Goal: Task Accomplishment & Management: Use online tool/utility

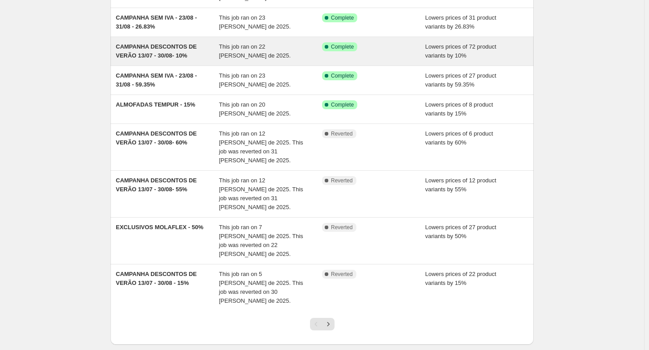
scroll to position [152, 0]
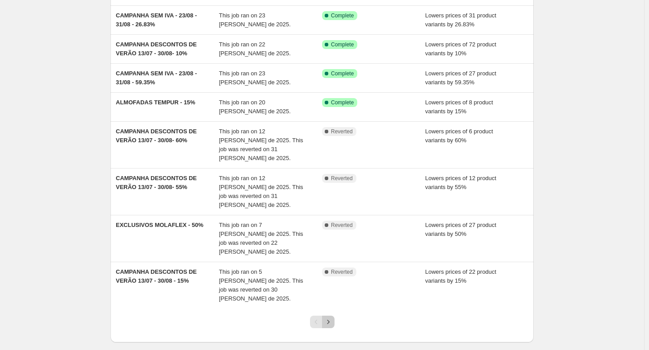
click at [330, 317] on icon "Next" at bounding box center [328, 321] width 9 height 9
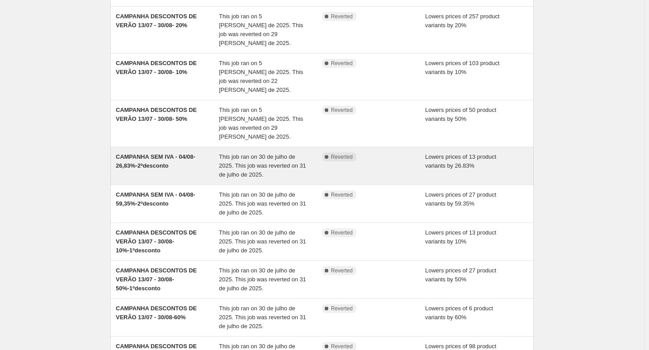
scroll to position [196, 0]
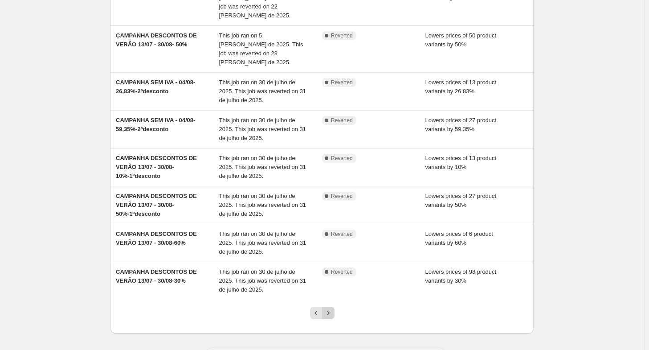
click at [332, 308] on icon "Next" at bounding box center [328, 312] width 9 height 9
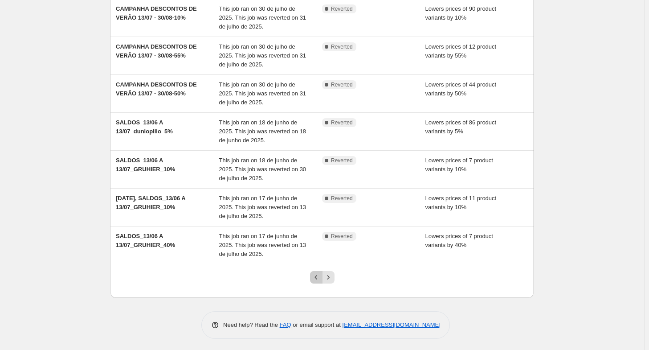
click at [317, 275] on icon "Previous" at bounding box center [316, 277] width 3 height 4
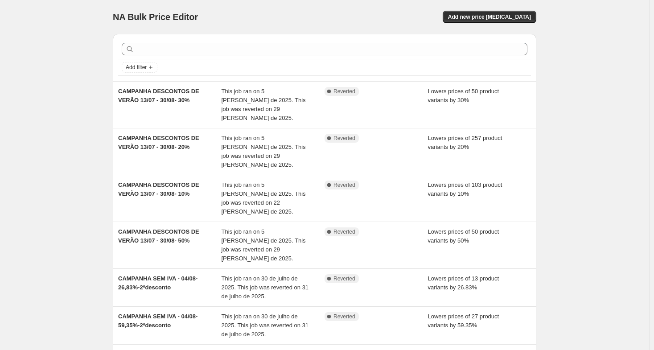
click at [317, 275] on div "NA Bulk Price Editor. This page is ready NA Bulk Price Editor Add new price [ME…" at bounding box center [324, 292] width 649 height 584
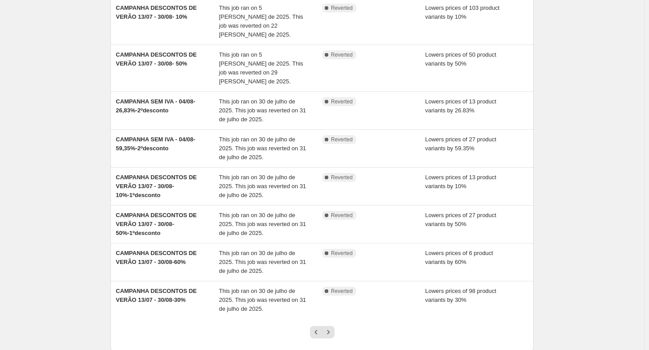
scroll to position [178, 0]
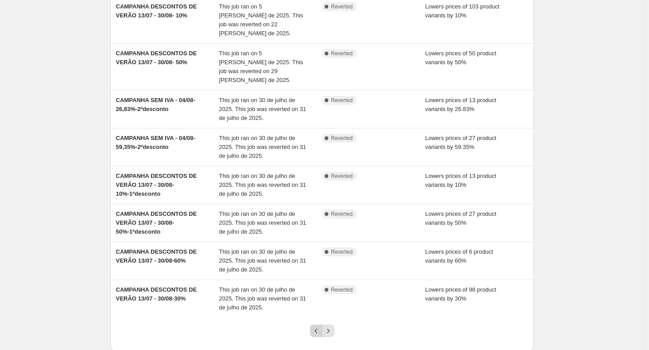
click at [316, 326] on icon "Previous" at bounding box center [316, 330] width 9 height 9
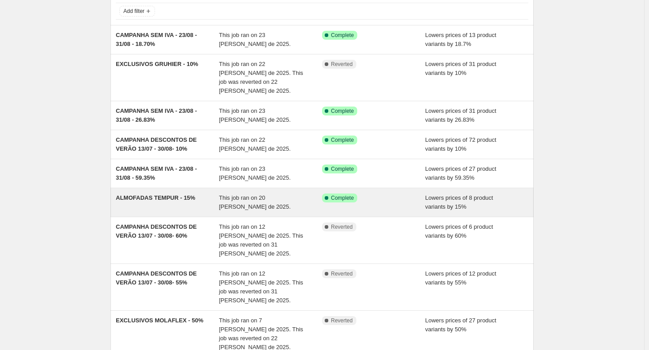
scroll to position [152, 0]
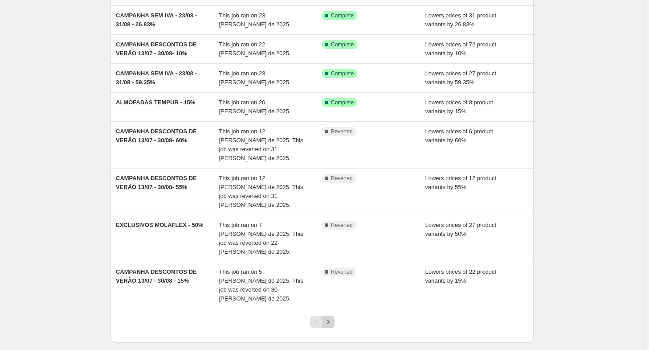
click at [332, 317] on icon "Next" at bounding box center [328, 321] width 9 height 9
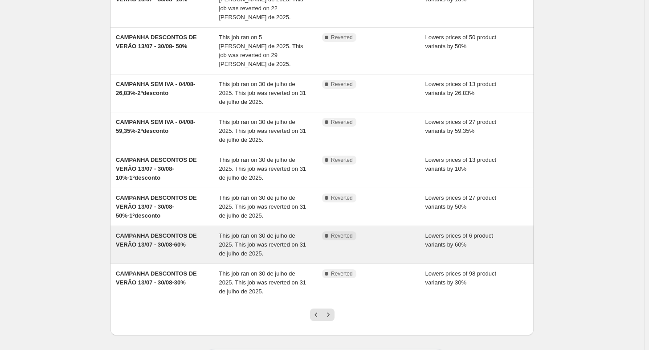
scroll to position [196, 0]
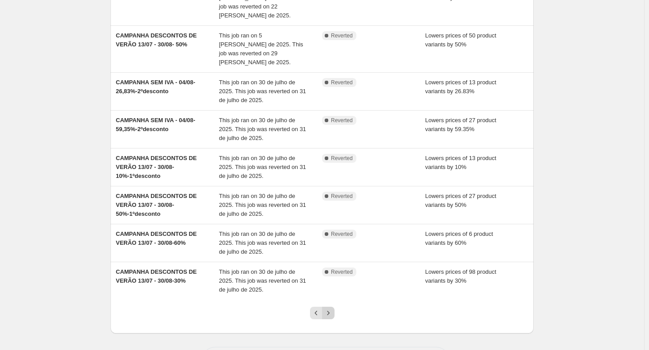
click at [332, 308] on icon "Next" at bounding box center [328, 312] width 9 height 9
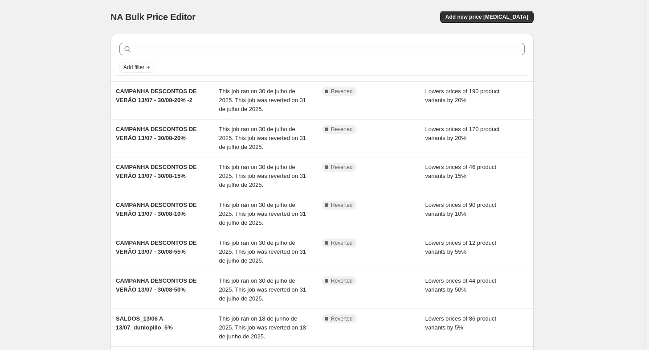
scroll to position [178, 0]
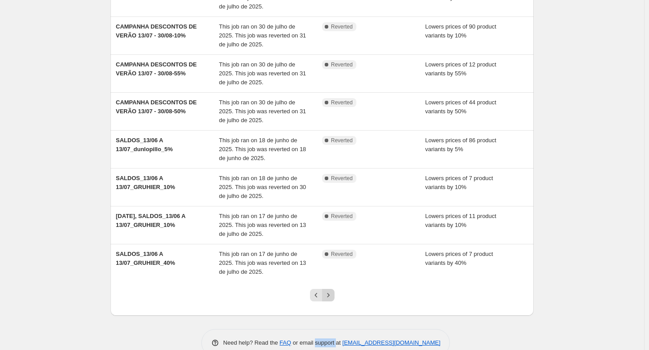
click at [333, 291] on icon "Next" at bounding box center [328, 295] width 9 height 9
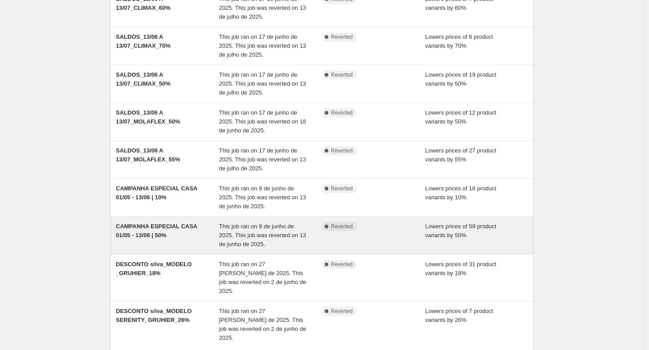
scroll to position [196, 0]
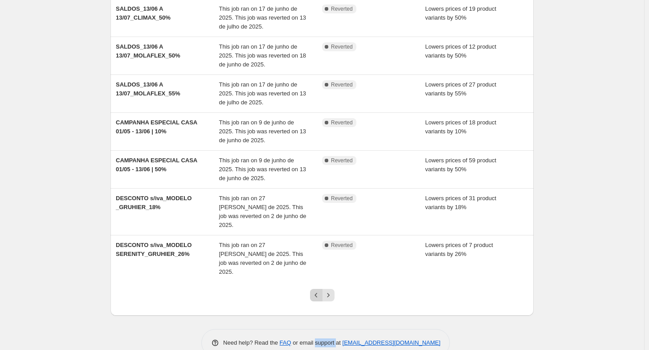
click at [323, 289] on button "Previous" at bounding box center [316, 295] width 12 height 12
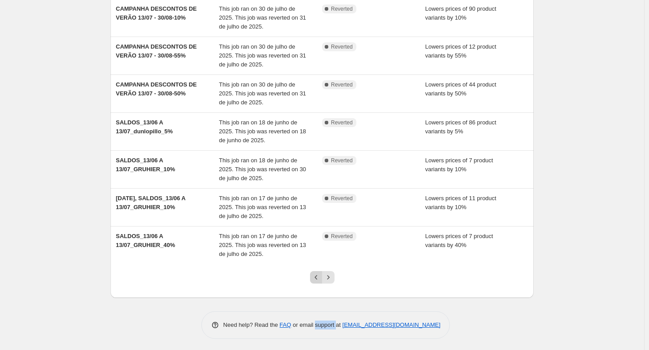
click at [320, 276] on icon "Previous" at bounding box center [316, 277] width 9 height 9
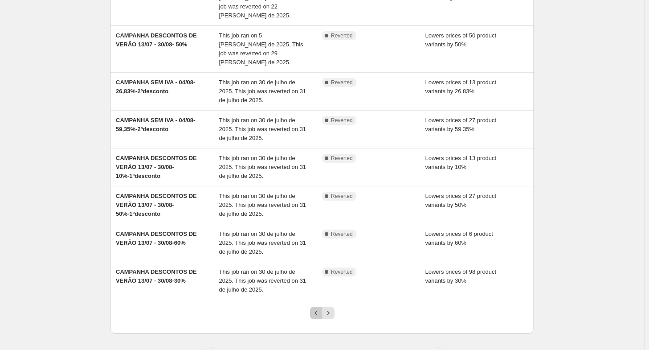
click at [319, 308] on icon "Previous" at bounding box center [316, 312] width 9 height 9
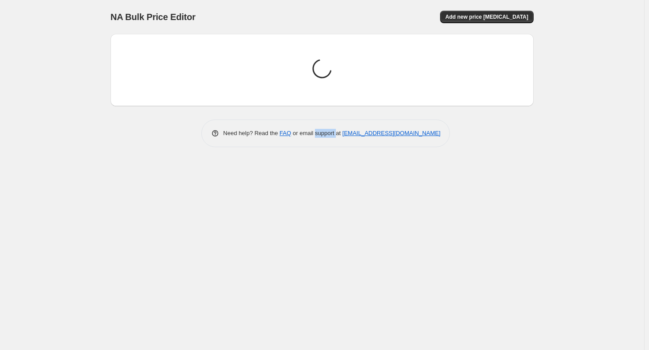
scroll to position [0, 0]
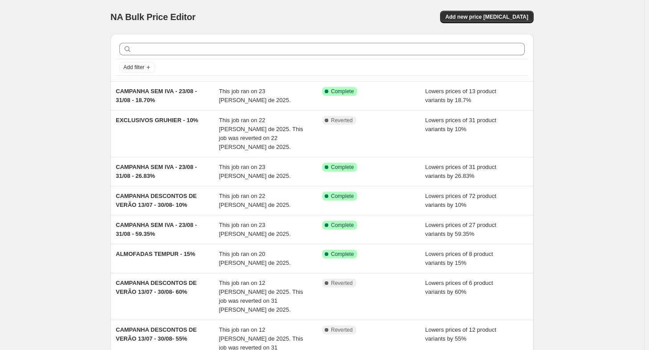
click at [25, 180] on div "NA Bulk Price Editor. This page is ready NA Bulk Price Editor Add new price [ME…" at bounding box center [322, 274] width 645 height 548
